Goal: Navigation & Orientation: Go to known website

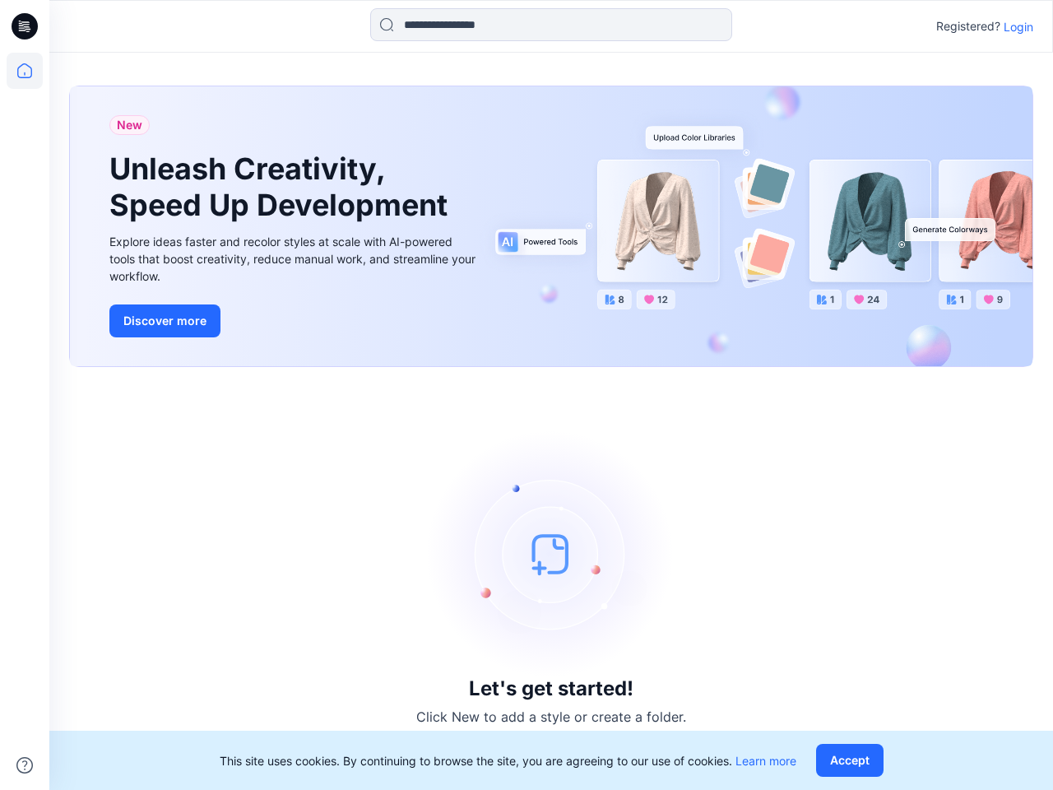
click at [526, 395] on div "Let's get started! Click New to add a style or create a folder." at bounding box center [551, 578] width 964 height 383
click at [25, 26] on icon at bounding box center [27, 26] width 7 height 1
click at [25, 71] on icon at bounding box center [25, 71] width 36 height 36
click at [25, 765] on icon at bounding box center [24, 765] width 16 height 16
click at [551, 25] on input at bounding box center [551, 24] width 362 height 33
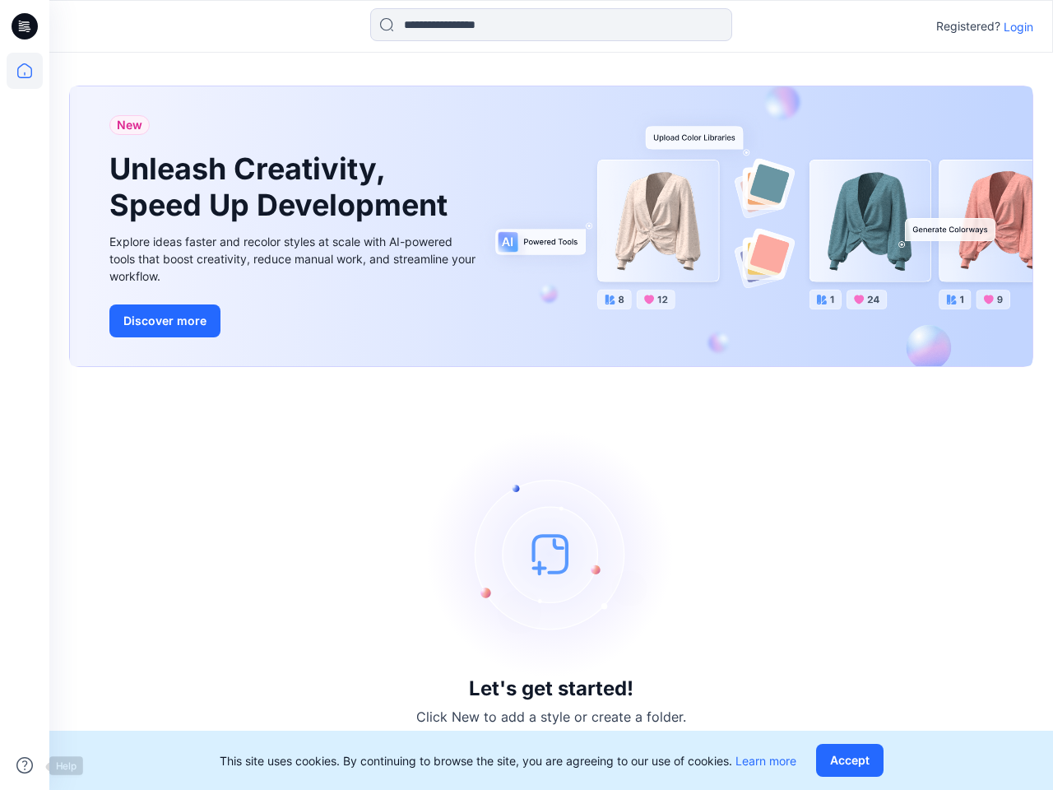
click at [1018, 26] on p "Login" at bounding box center [1019, 26] width 30 height 17
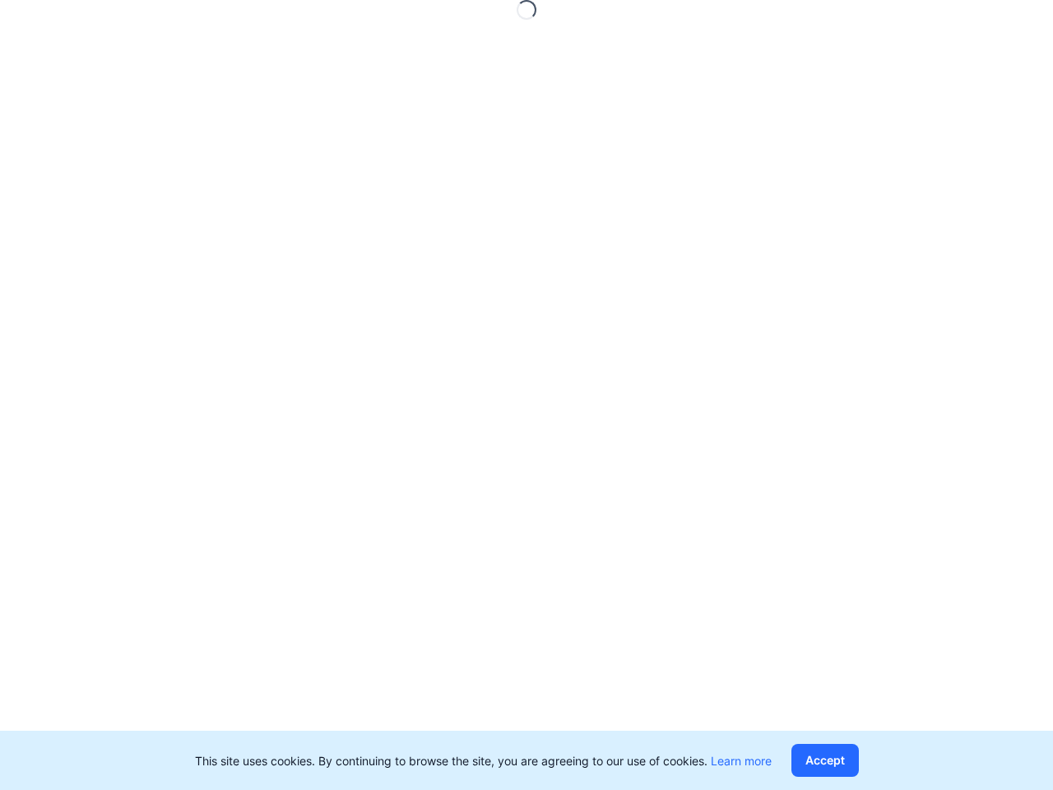
click at [853, 760] on button "Accept" at bounding box center [824, 760] width 67 height 33
